Goal: Task Accomplishment & Management: Use online tool/utility

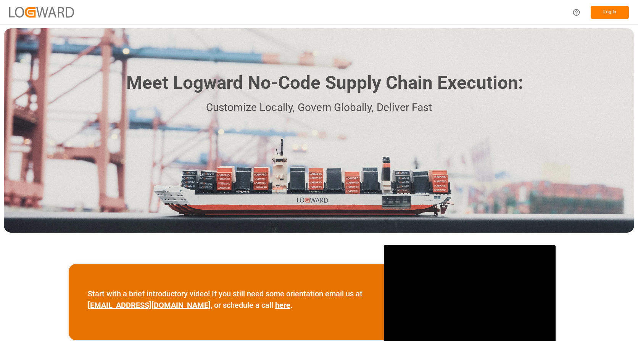
click at [604, 9] on button "Log In" at bounding box center [610, 12] width 38 height 13
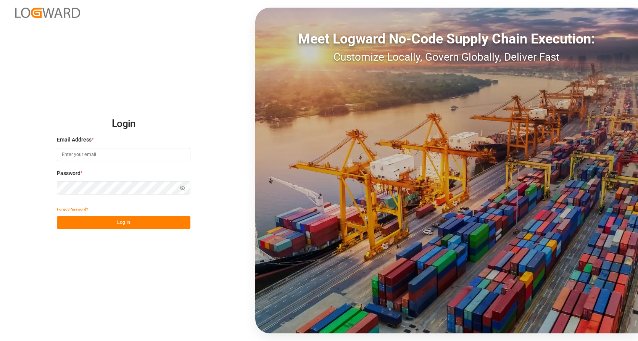
click at [102, 155] on input at bounding box center [124, 154] width 134 height 13
type input "[PERSON_NAME][EMAIL_ADDRESS][PERSON_NAME][DOMAIN_NAME]"
click at [137, 221] on button "Log In" at bounding box center [124, 222] width 134 height 13
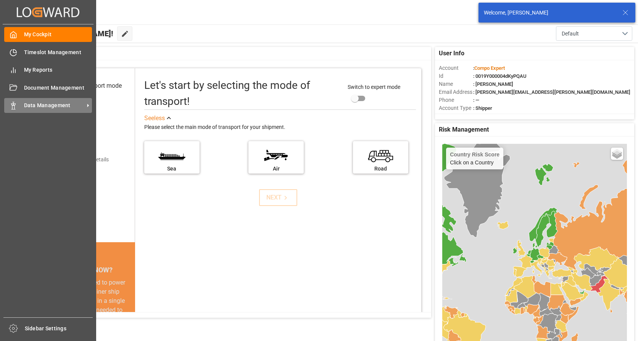
click at [45, 105] on span "Data Management" at bounding box center [54, 105] width 60 height 8
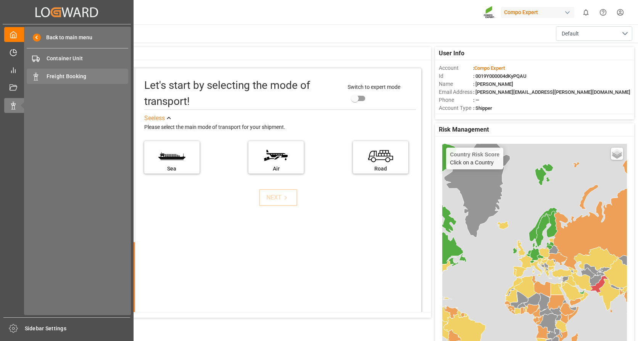
click at [72, 76] on span "Freight Booking" at bounding box center [88, 76] width 82 height 8
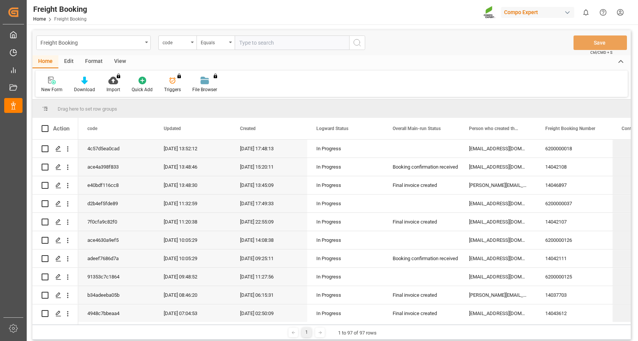
click at [192, 42] on icon "open menu" at bounding box center [192, 43] width 3 height 2
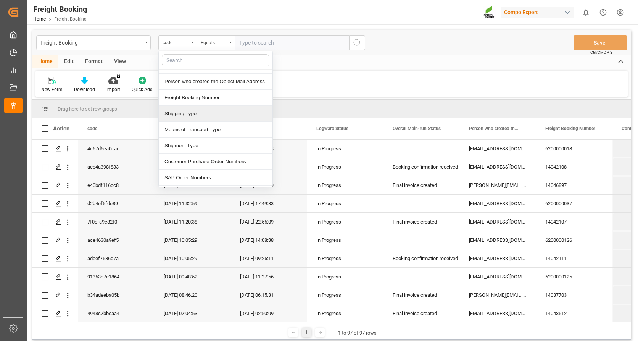
scroll to position [114, 0]
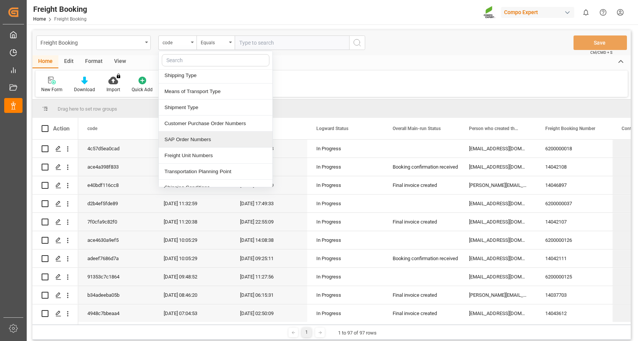
click at [205, 138] on div "SAP Order Numbers" at bounding box center [216, 140] width 114 height 16
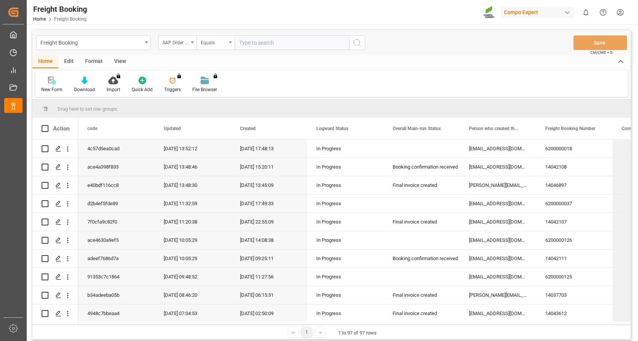
click at [225, 43] on div "Equals" at bounding box center [214, 41] width 26 height 9
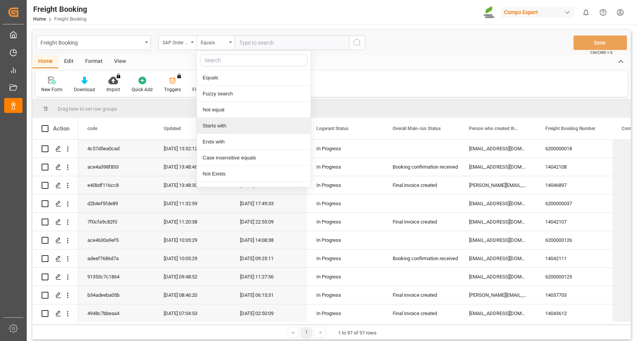
drag, startPoint x: 225, startPoint y: 127, endPoint x: 274, endPoint y: 49, distance: 91.8
click at [225, 127] on div "Starts with" at bounding box center [254, 126] width 114 height 16
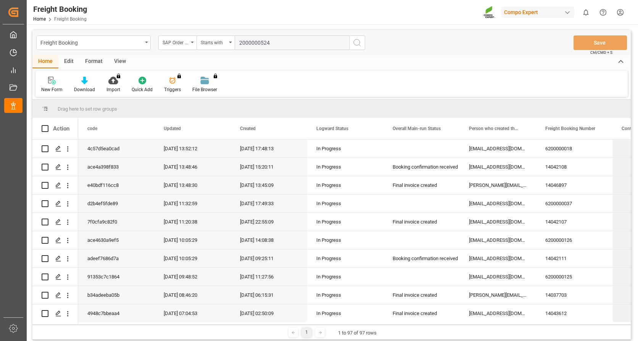
type input "2000000524"
click at [356, 40] on icon "search button" at bounding box center [357, 42] width 9 height 9
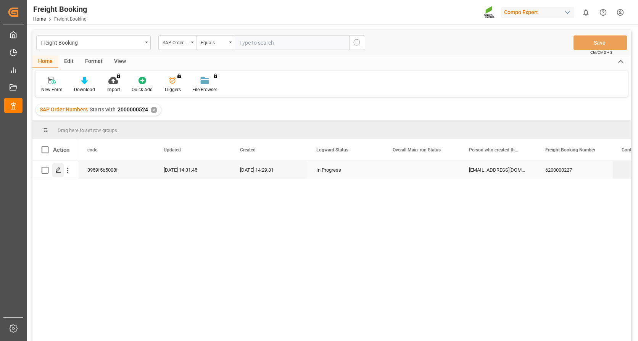
click at [57, 168] on icon "Press SPACE to select this row." at bounding box center [58, 170] width 6 height 6
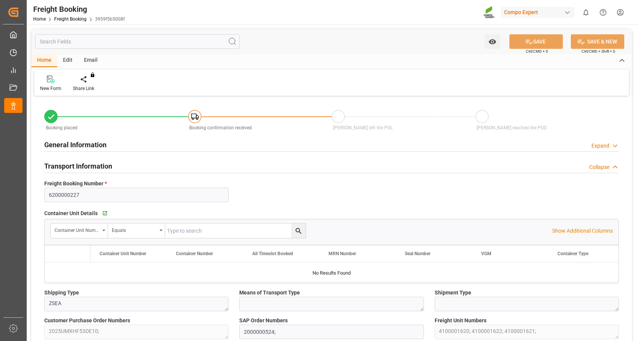
type input "HKHKG"
type input "0"
type input "65091.6"
type input "[DATE] 01:00"
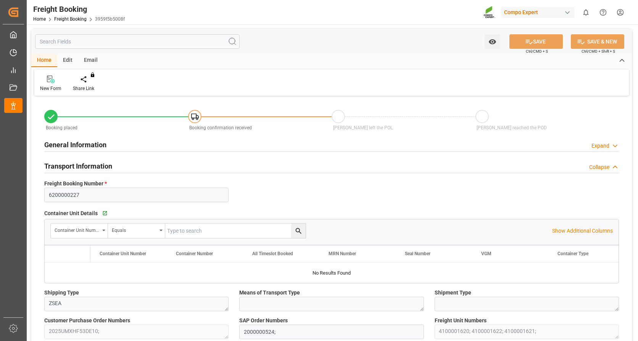
type input "[DATE] 14:29"
type input "[DATE] 14:31"
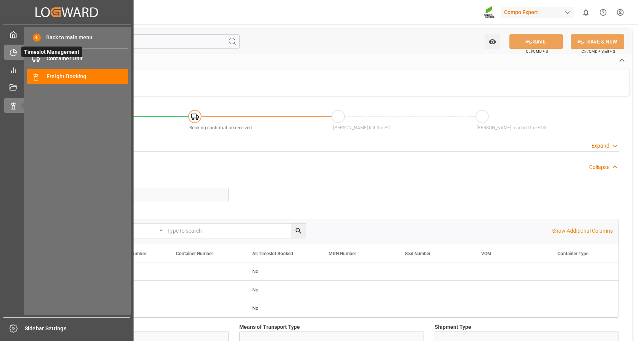
click at [11, 52] on icon at bounding box center [14, 53] width 8 height 8
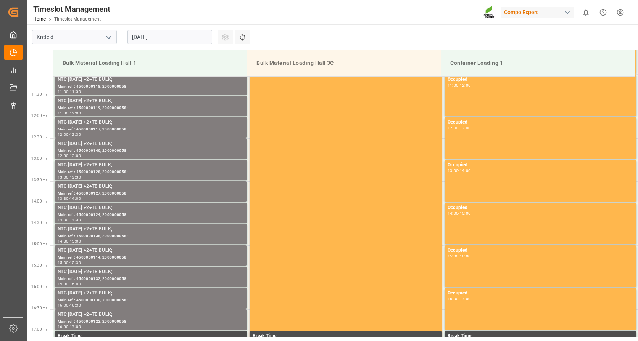
scroll to position [551, 0]
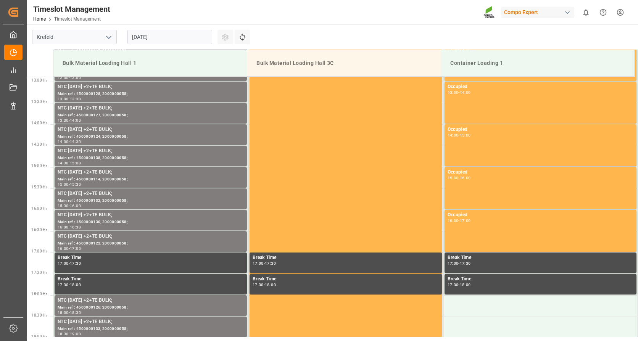
click at [177, 33] on input "[DATE]" at bounding box center [169, 37] width 85 height 14
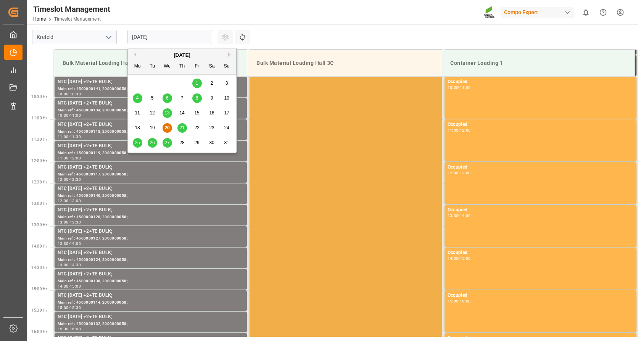
scroll to position [398, 0]
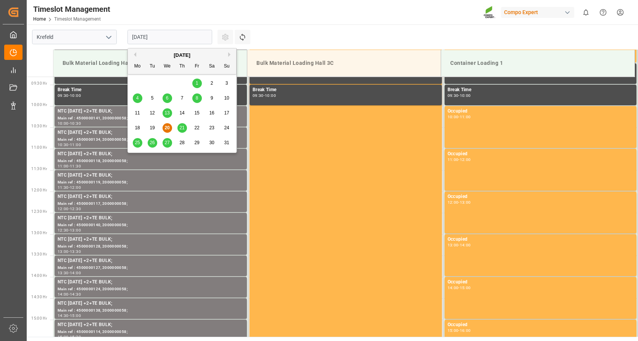
click at [183, 130] on span "21" at bounding box center [181, 127] width 5 height 5
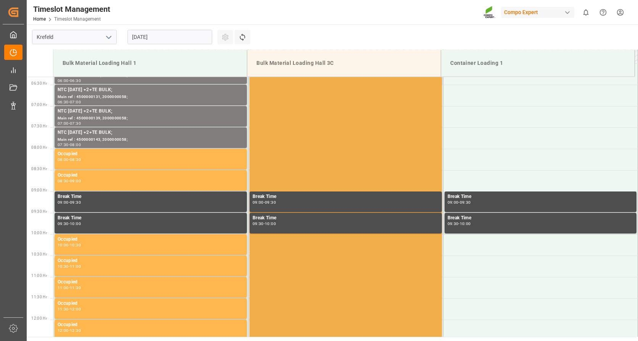
scroll to position [41, 0]
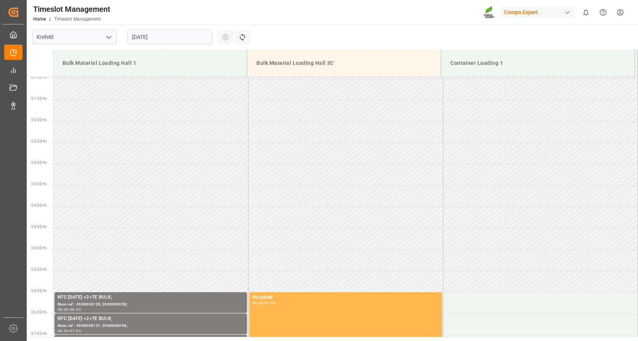
click at [180, 35] on input "[DATE]" at bounding box center [169, 37] width 85 height 14
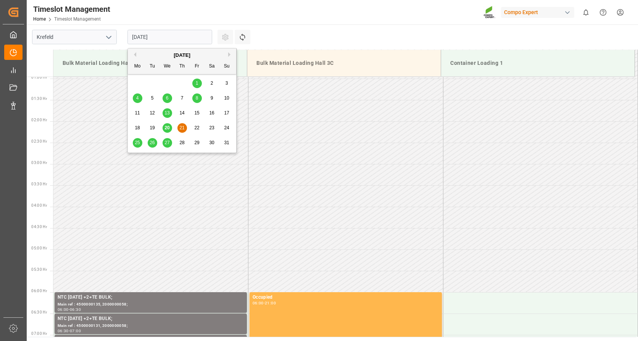
click at [195, 127] on span "22" at bounding box center [196, 127] width 5 height 5
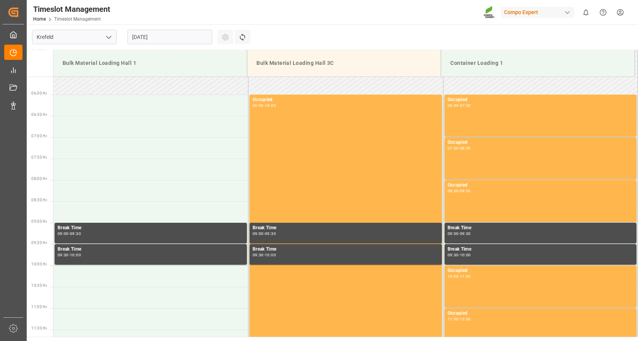
scroll to position [117, 0]
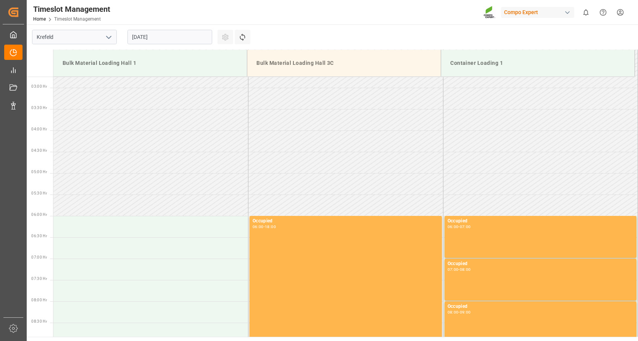
click at [185, 34] on input "[DATE]" at bounding box center [169, 37] width 85 height 14
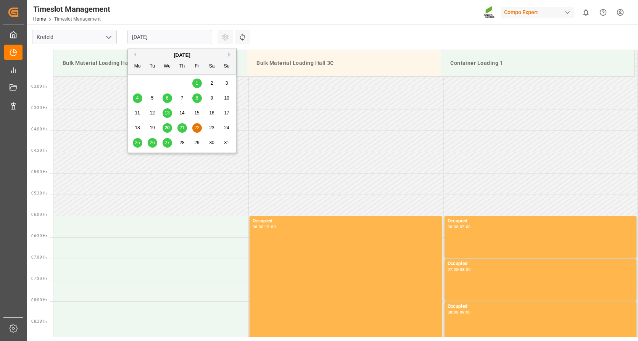
click at [138, 142] on span "25" at bounding box center [137, 142] width 5 height 5
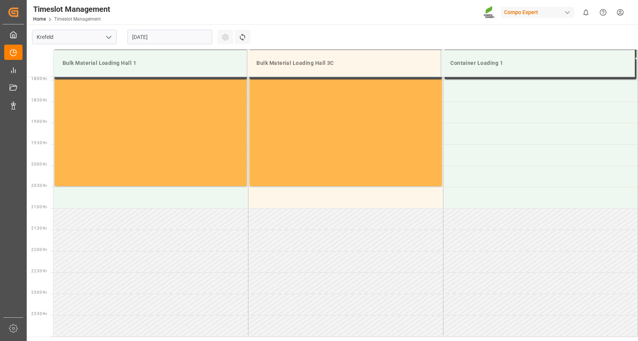
scroll to position [499, 0]
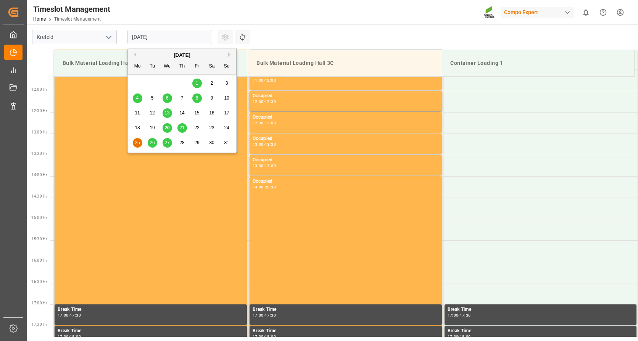
click at [178, 35] on input "[DATE]" at bounding box center [169, 37] width 85 height 14
click at [152, 142] on span "26" at bounding box center [152, 142] width 5 height 5
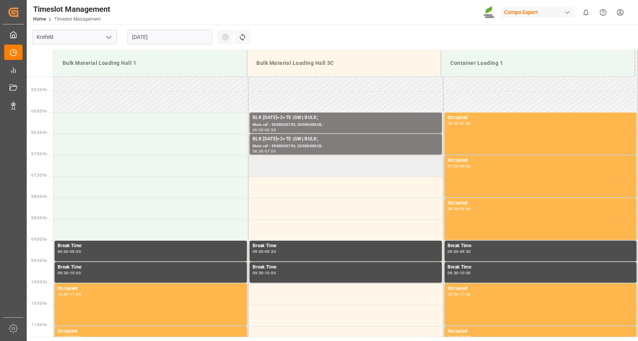
scroll to position [207, 0]
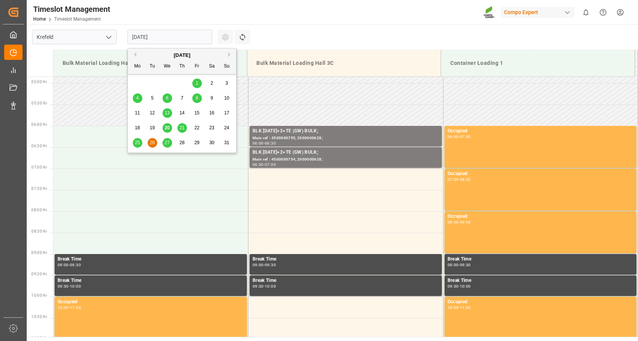
click at [177, 31] on input "[DATE]" at bounding box center [169, 37] width 85 height 14
click at [166, 145] on span "27" at bounding box center [166, 142] width 5 height 5
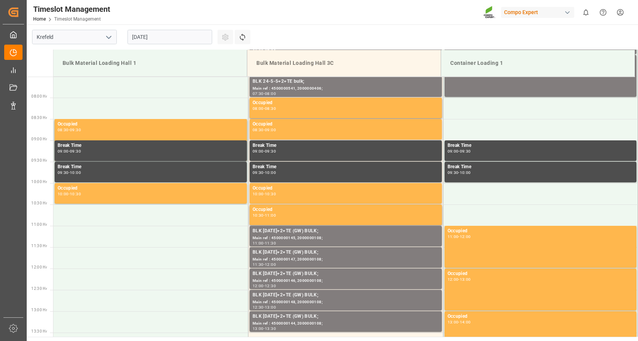
scroll to position [322, 0]
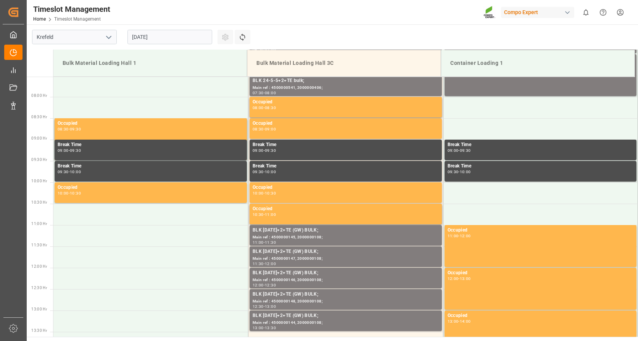
click at [179, 34] on input "[DATE]" at bounding box center [169, 37] width 85 height 14
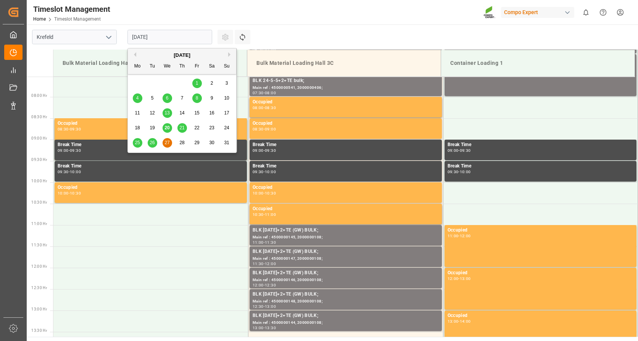
click at [182, 142] on span "28" at bounding box center [181, 142] width 5 height 5
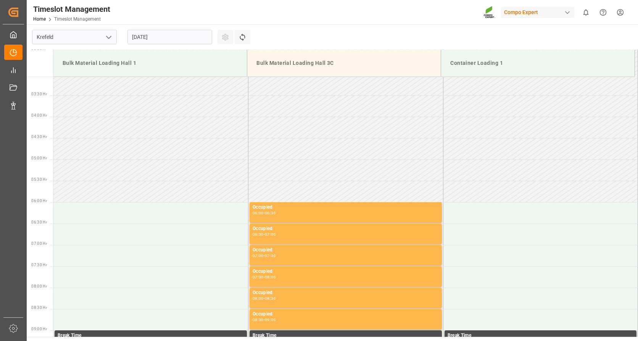
scroll to position [207, 0]
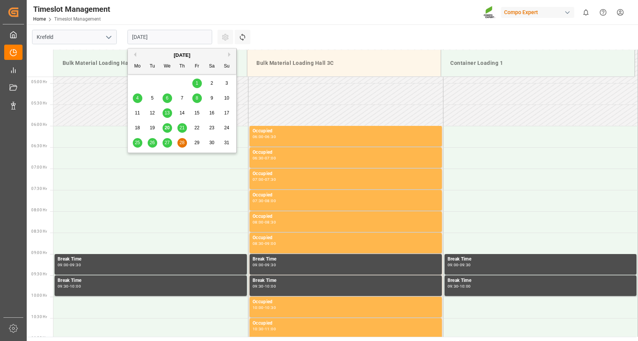
click at [173, 38] on input "[DATE]" at bounding box center [169, 37] width 85 height 14
click at [199, 141] on div "29" at bounding box center [197, 142] width 10 height 9
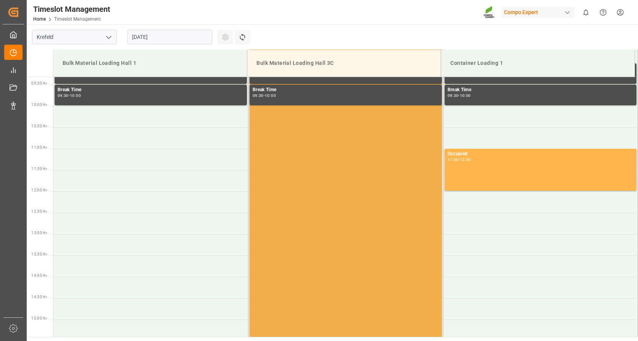
scroll to position [245, 0]
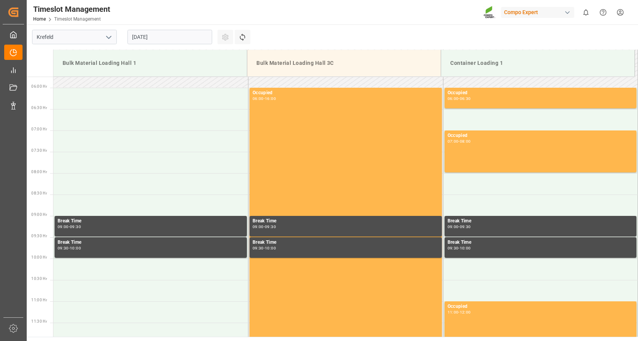
click at [174, 38] on input "[DATE]" at bounding box center [169, 37] width 85 height 14
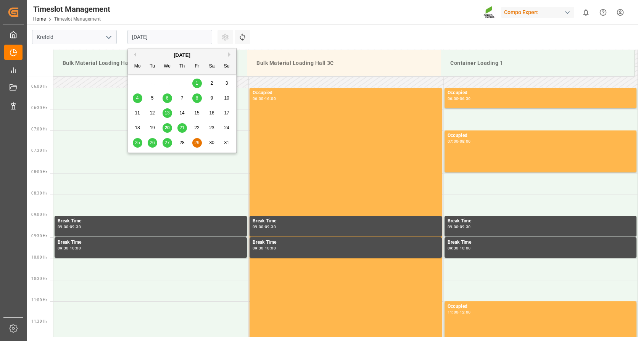
click at [230, 54] on button "Next Month" at bounding box center [230, 54] width 5 height 5
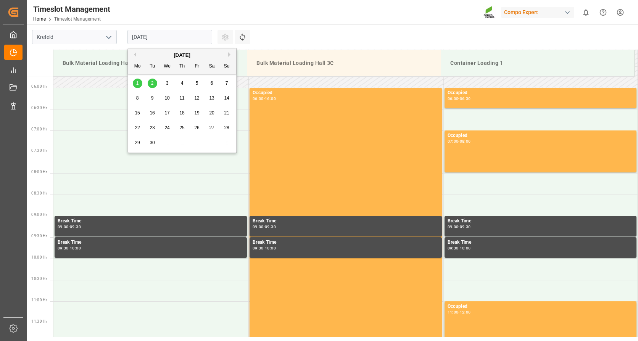
click at [138, 82] on span "1" at bounding box center [137, 83] width 3 height 5
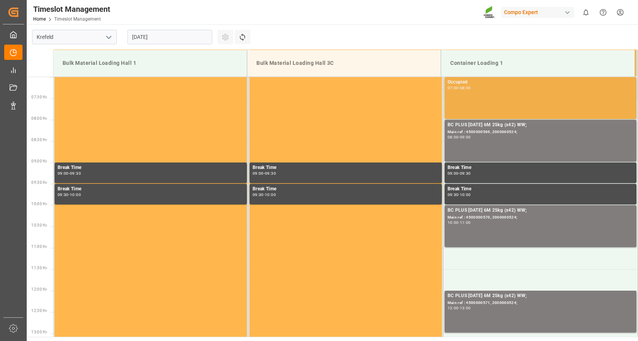
scroll to position [322, 0]
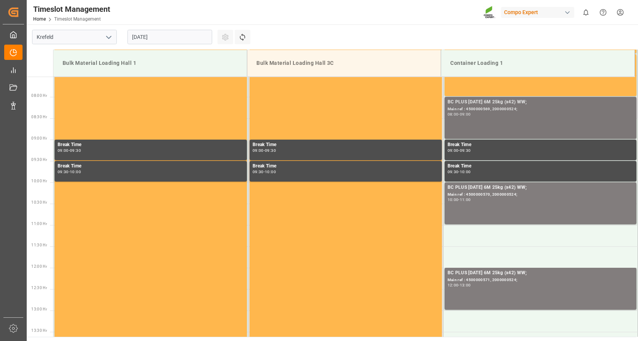
click at [532, 109] on div "Main ref : 4500000569, 2000000524;" at bounding box center [541, 109] width 186 height 6
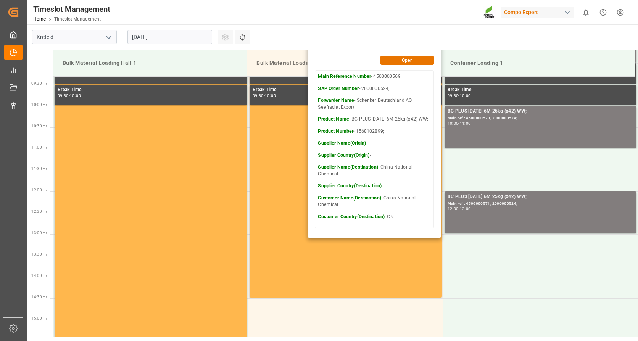
scroll to position [360, 0]
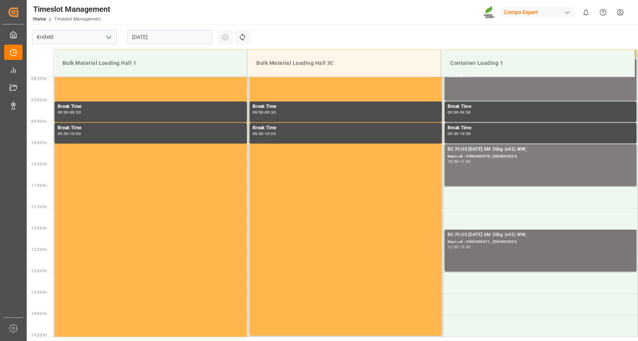
click at [496, 240] on div "Main ref : 4500000571, 2000000524;" at bounding box center [541, 242] width 186 height 6
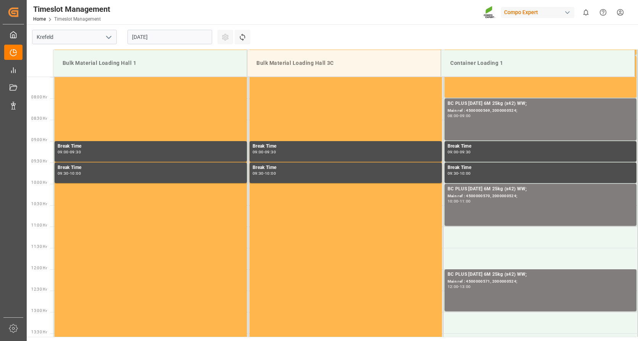
scroll to position [322, 0]
